Goal: Book appointment/travel/reservation

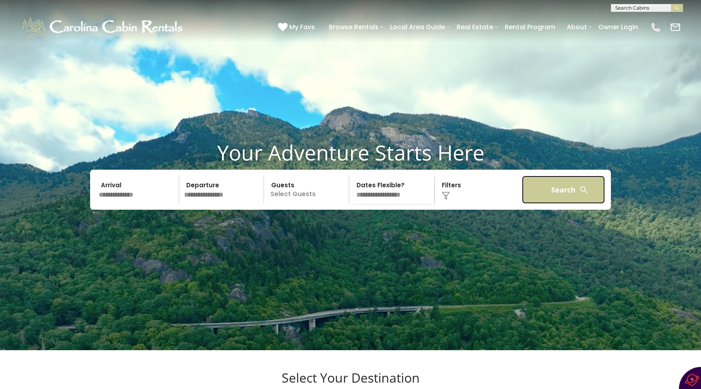
click at [565, 204] on button "Search" at bounding box center [563, 190] width 83 height 28
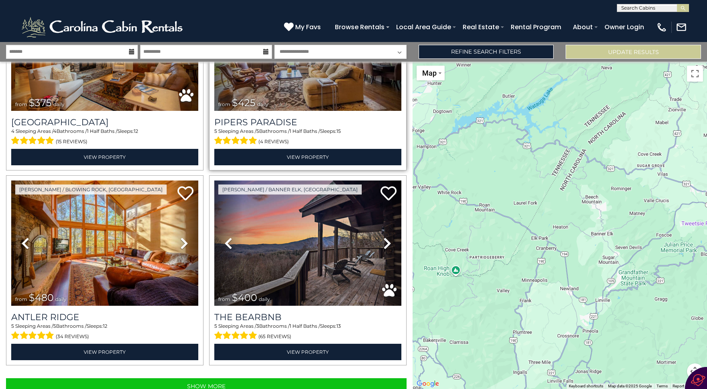
scroll to position [2648, 0]
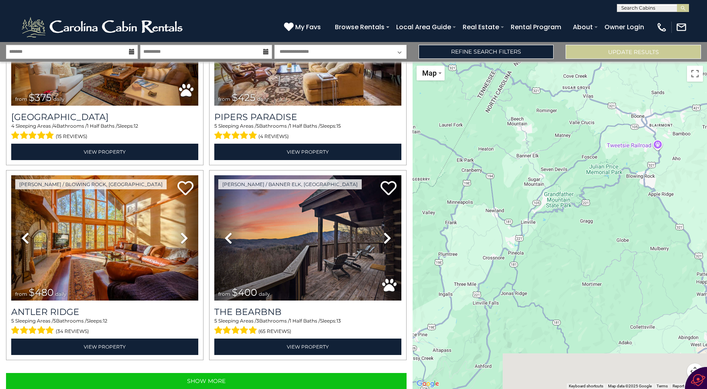
drag, startPoint x: 667, startPoint y: 341, endPoint x: 588, endPoint y: 254, distance: 117.7
click at [588, 254] on div at bounding box center [559, 226] width 294 height 328
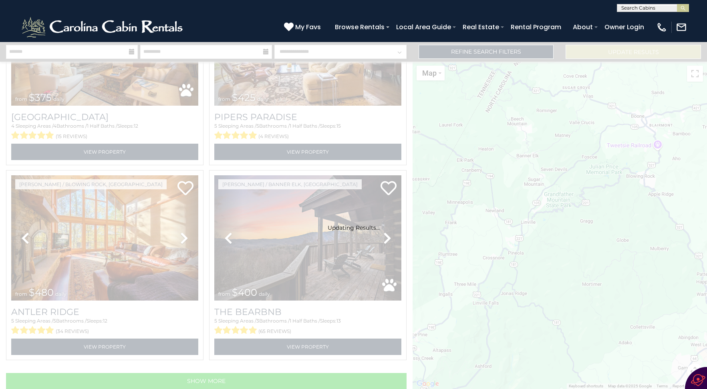
scroll to position [2636, 0]
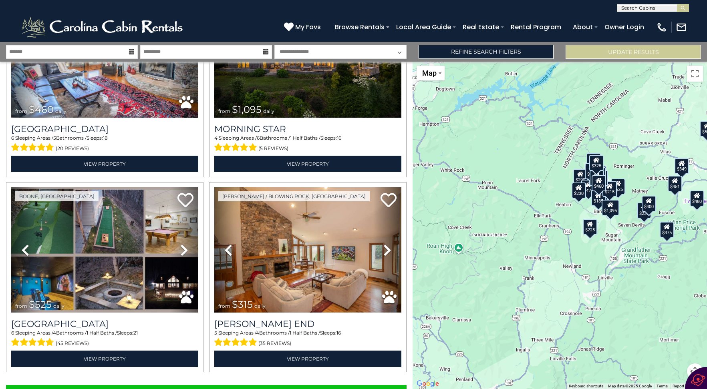
drag, startPoint x: 573, startPoint y: 269, endPoint x: 651, endPoint y: 325, distance: 95.9
click at [651, 325] on div "$625 $300 $290 $424 $395 $270 $230 $349 $230 $160 $185 $215 $140 $130 $125 $165…" at bounding box center [559, 226] width 294 height 328
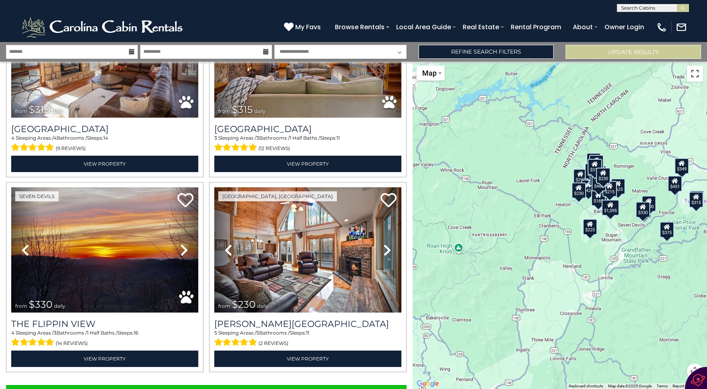
click at [694, 76] on button "Toggle fullscreen view" at bounding box center [695, 74] width 16 height 16
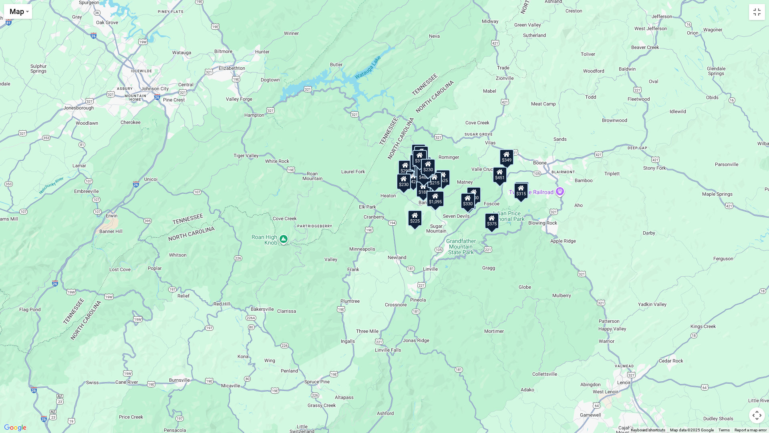
click at [706, 389] on button "Map camera controls" at bounding box center [757, 415] width 16 height 16
click at [486, 278] on div "$625 $300 $290 $424 $395 $270 $230 $349 $230 $160 $185 $215 $125 $165 $245 $535…" at bounding box center [384, 216] width 769 height 433
